Goal: Task Accomplishment & Management: Manage account settings

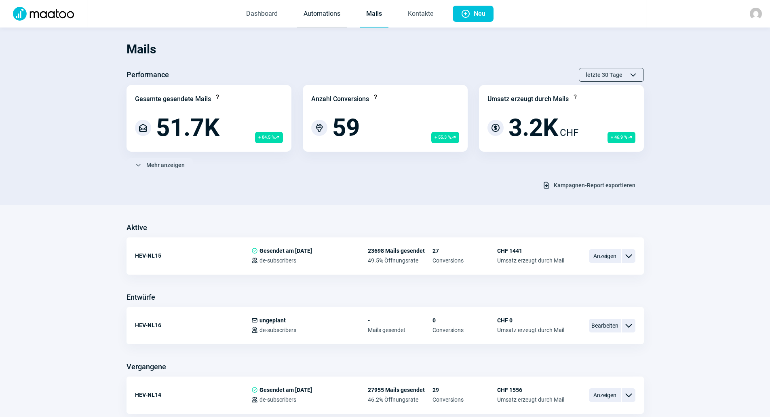
click at [325, 8] on link "Automations" at bounding box center [322, 14] width 50 height 27
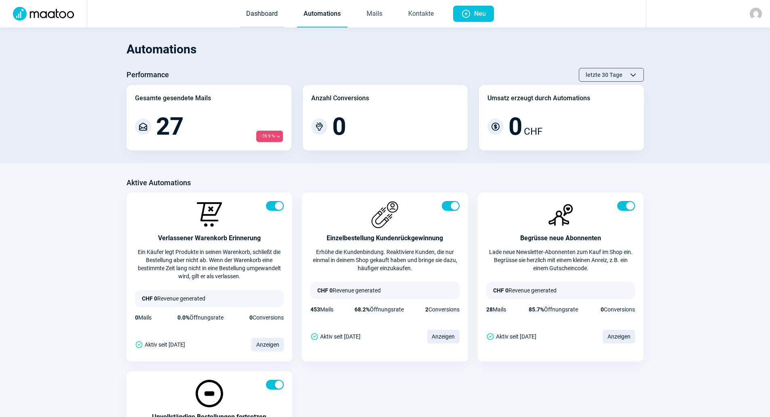
click at [267, 12] on link "Dashboard" at bounding box center [262, 14] width 44 height 27
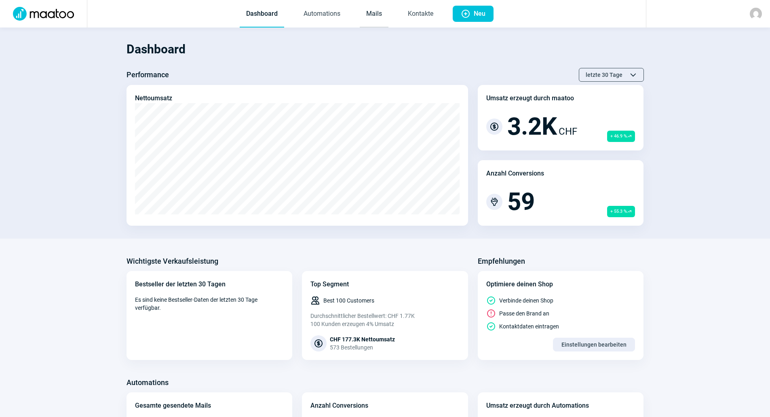
click at [375, 16] on link "Mails" at bounding box center [374, 14] width 29 height 27
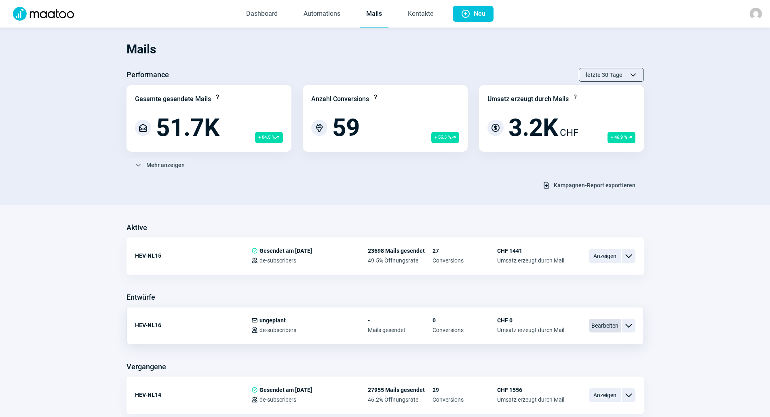
click at [596, 328] on span "Bearbeiten" at bounding box center [605, 326] width 32 height 14
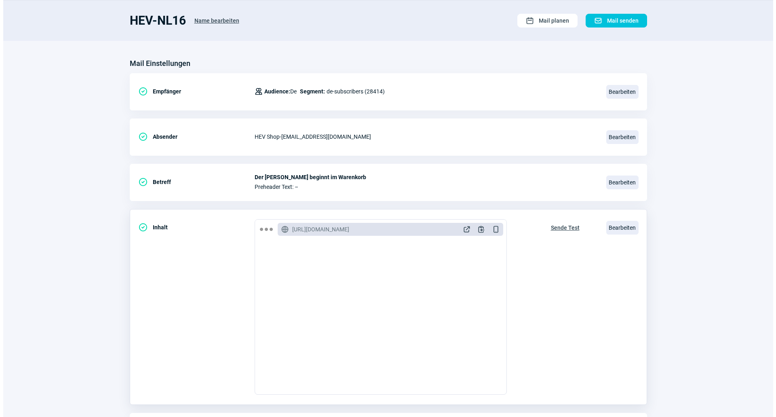
scroll to position [108, 0]
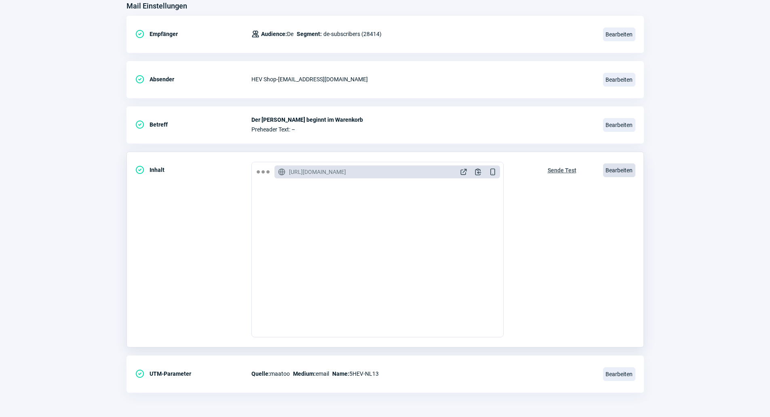
click at [614, 169] on span "Bearbeiten" at bounding box center [619, 170] width 32 height 14
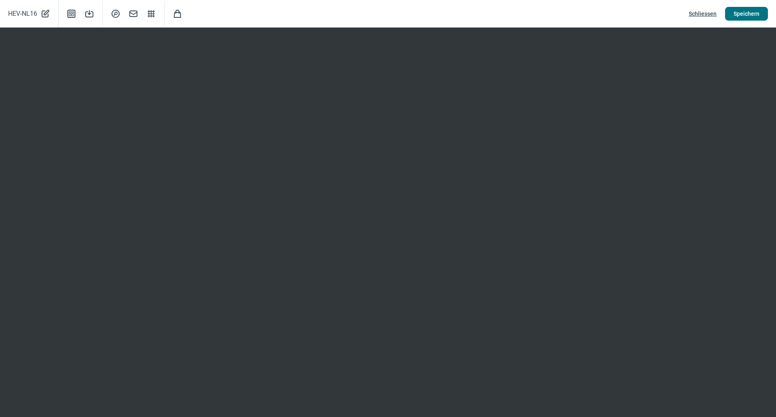
click at [751, 12] on span "Speichern" at bounding box center [747, 13] width 26 height 13
click at [757, 12] on span "Speichern" at bounding box center [747, 13] width 26 height 13
click at [715, 14] on span "Schliessen" at bounding box center [703, 13] width 28 height 13
